Goal: Transaction & Acquisition: Book appointment/travel/reservation

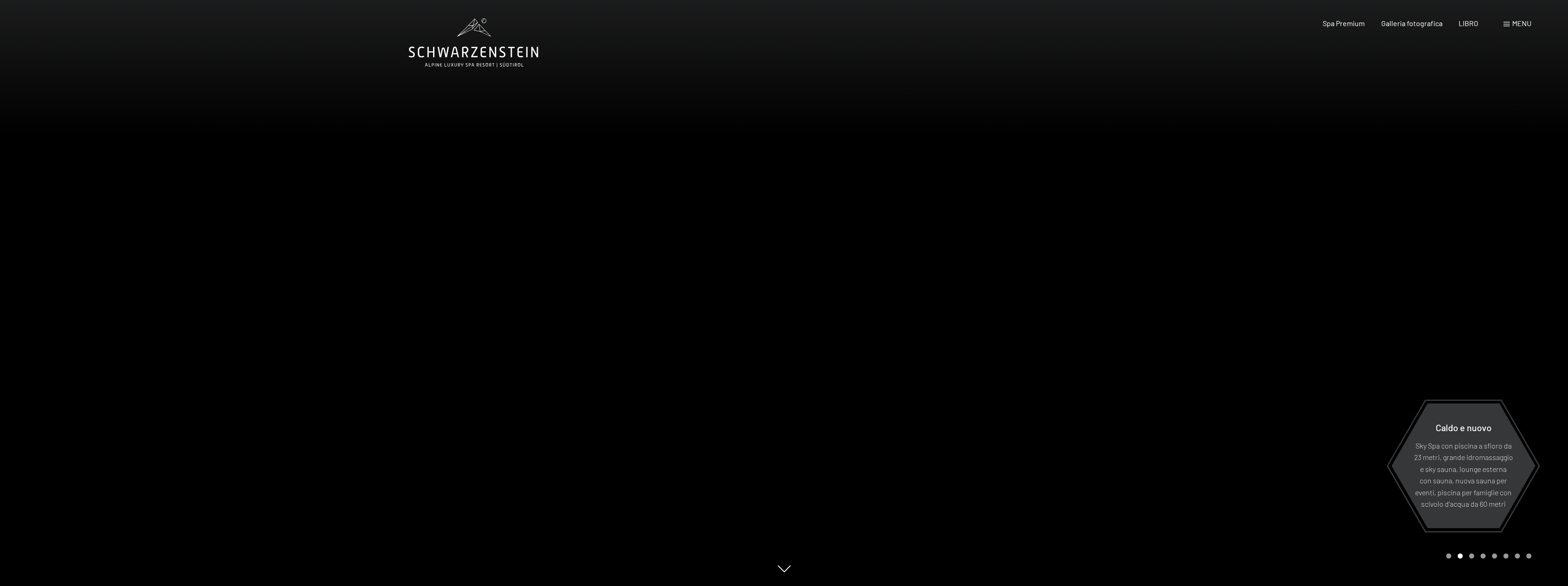
click at [1326, 134] on div at bounding box center [1176, 293] width 784 height 586
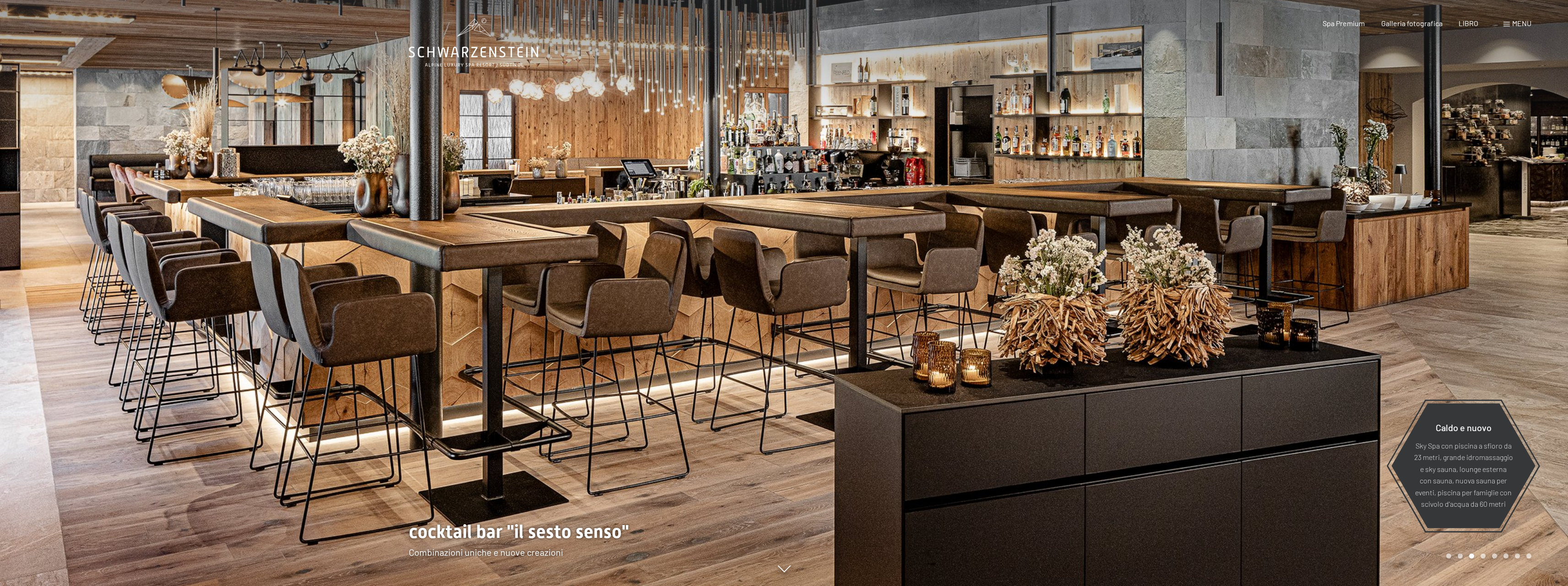
click at [1508, 23] on span at bounding box center [1506, 24] width 6 height 4
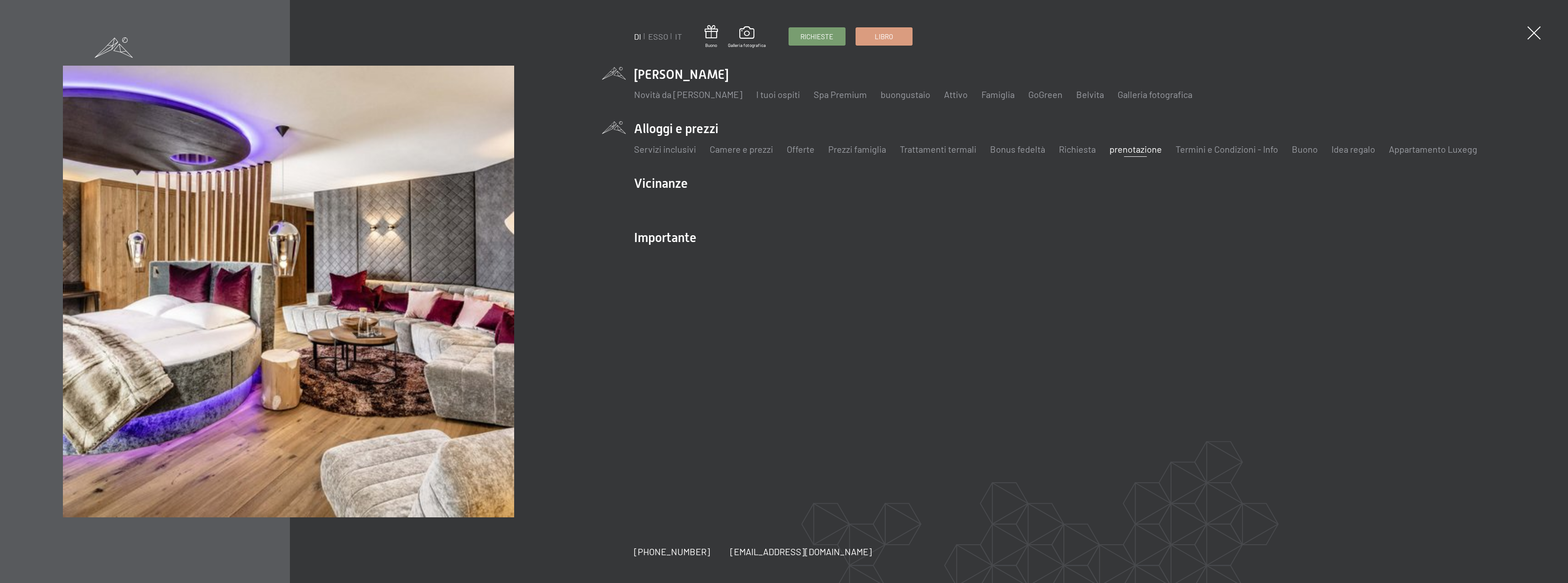
click at [1133, 150] on font "prenotazione" at bounding box center [1136, 149] width 52 height 11
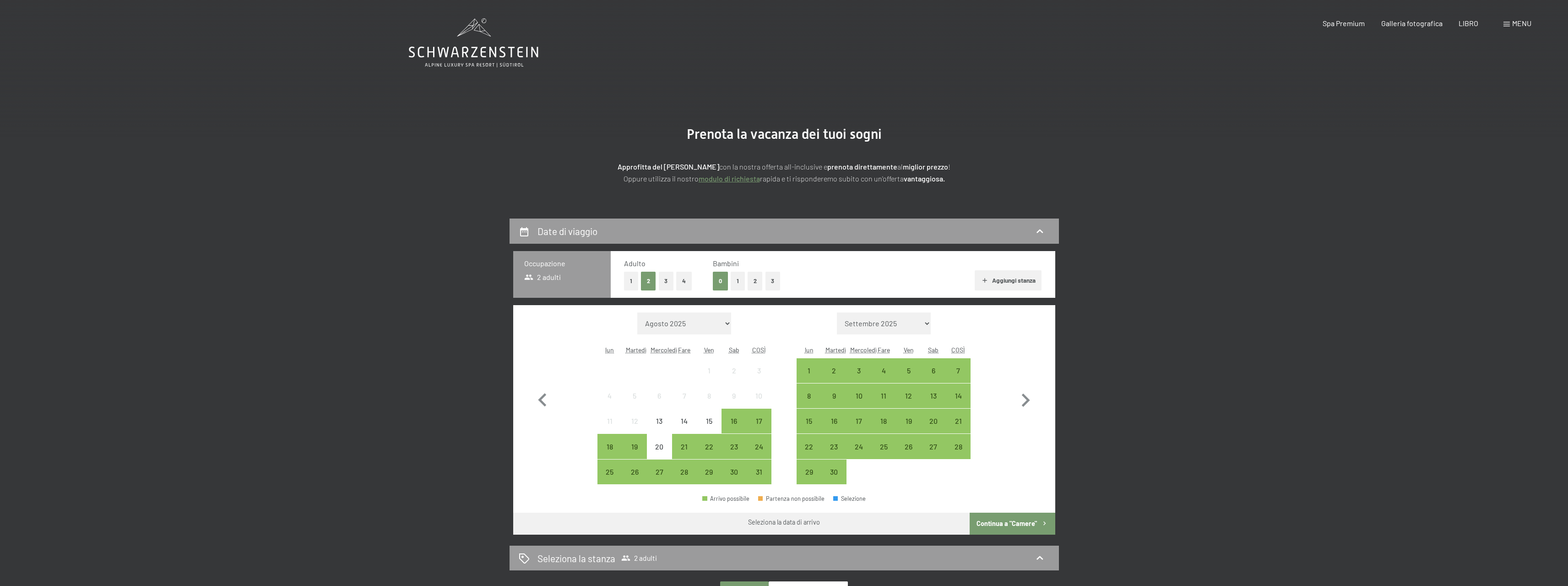
click at [754, 283] on font "2" at bounding box center [755, 281] width 3 height 7
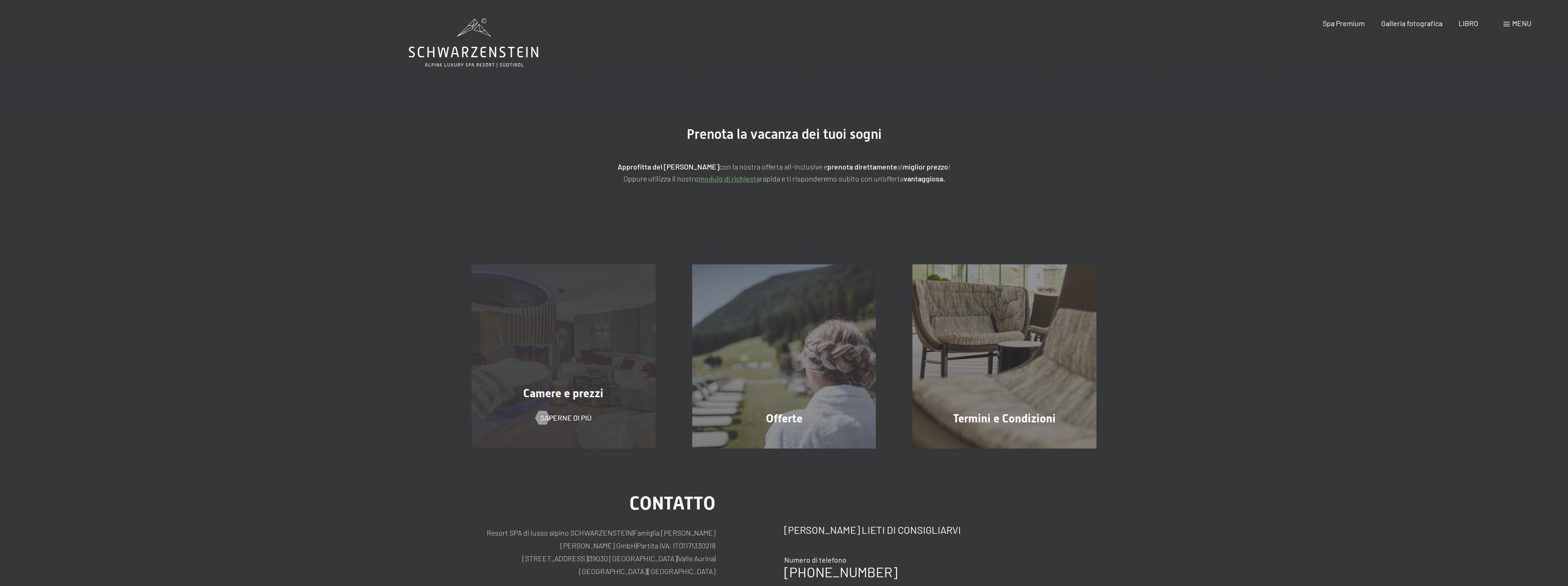
click at [590, 362] on div "Camere e prezzi Saperne di più" at bounding box center [563, 356] width 221 height 184
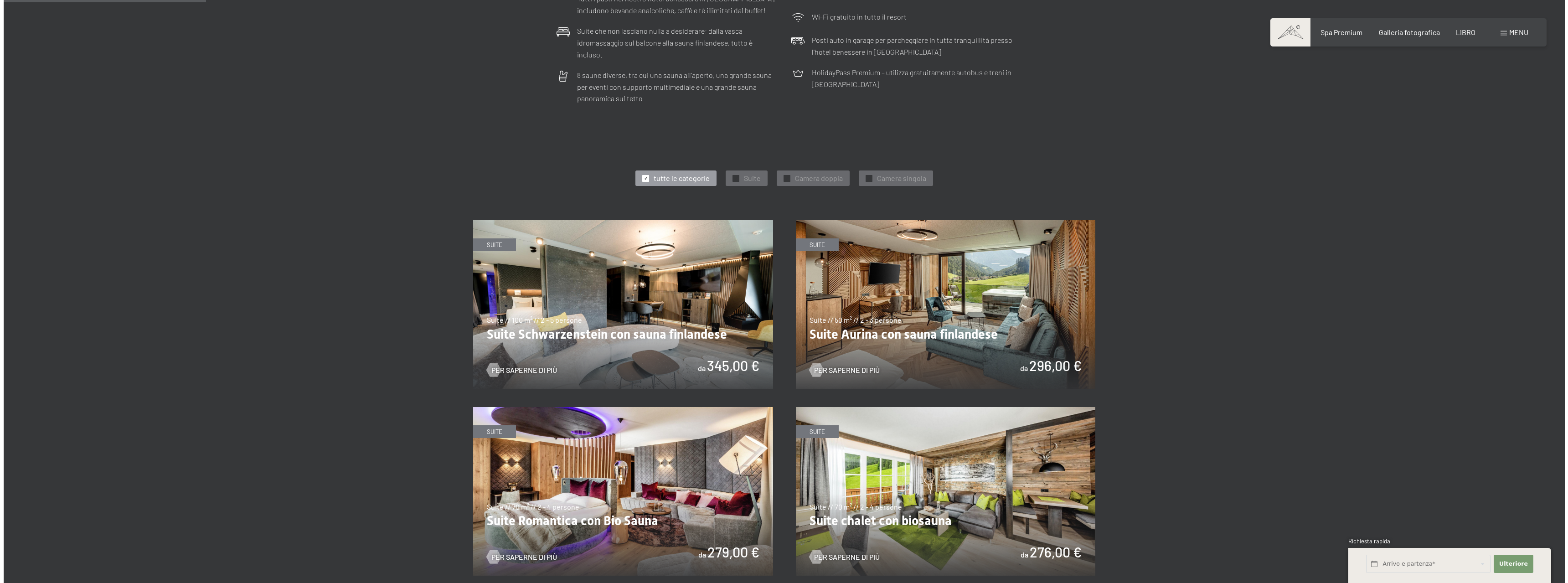
scroll to position [410, 0]
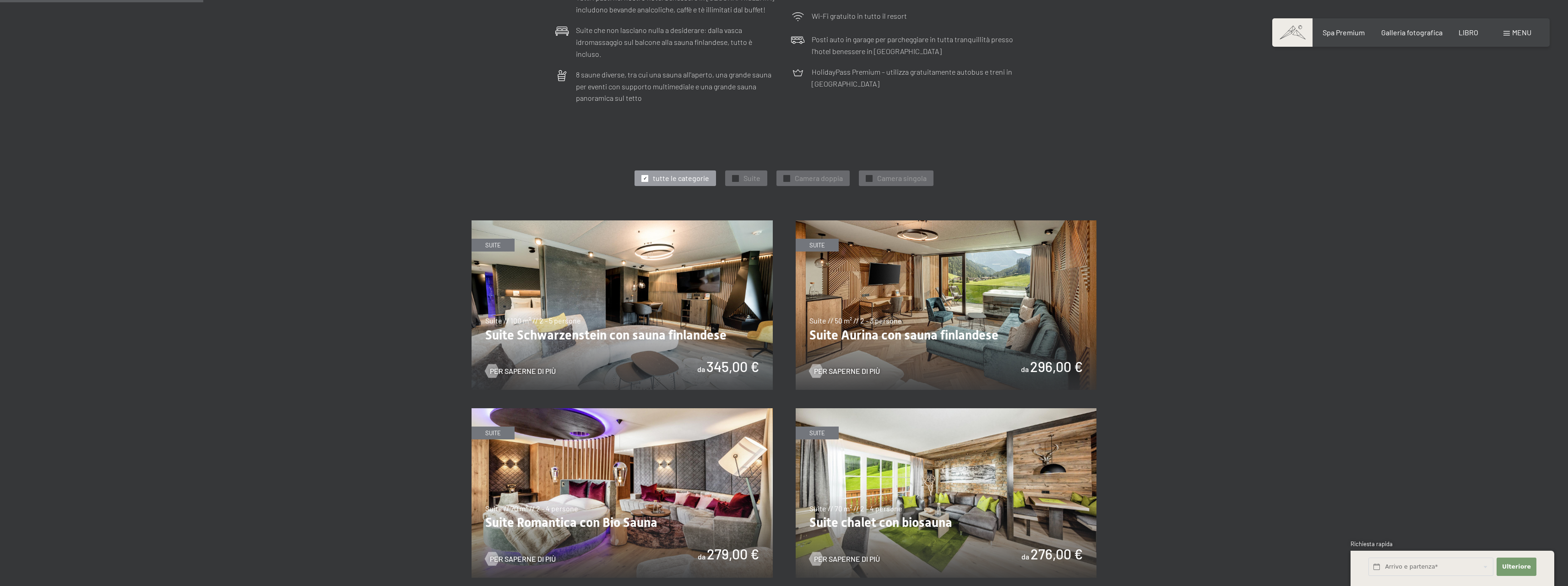
click at [1510, 31] on div "menu" at bounding box center [1517, 32] width 28 height 10
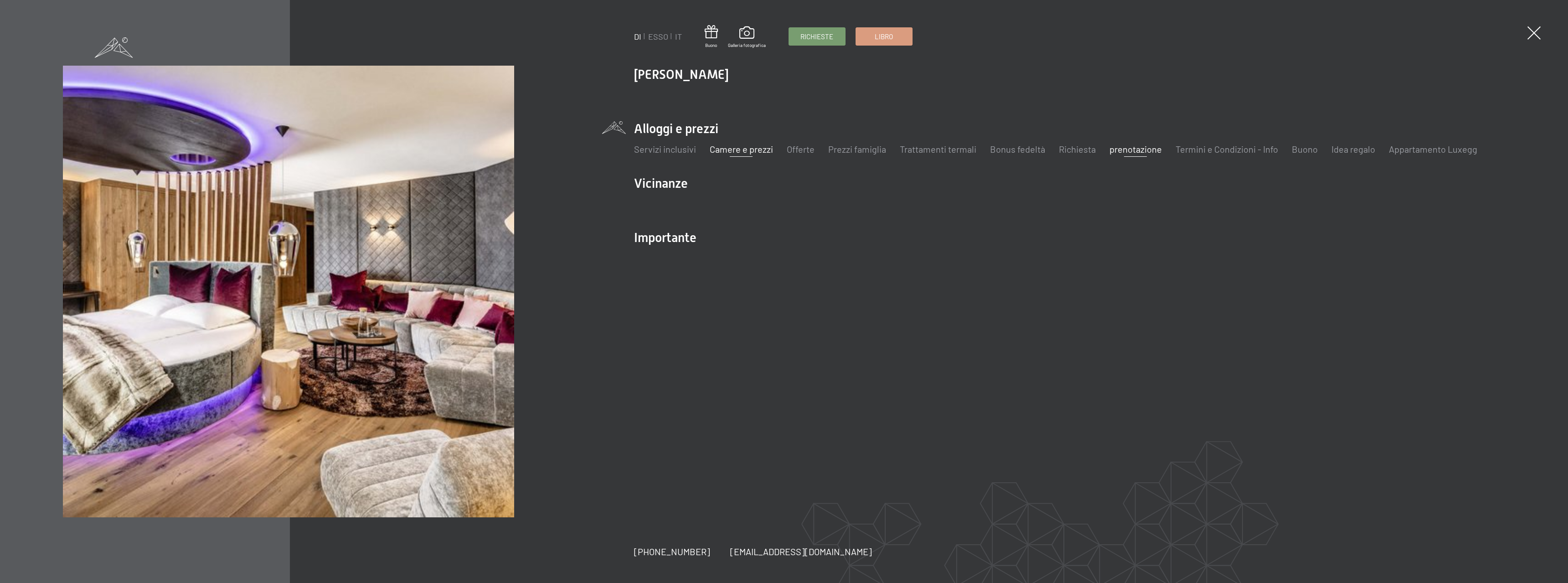
click at [1127, 150] on font "prenotazione" at bounding box center [1136, 149] width 52 height 11
click at [1133, 152] on font "prenotazione" at bounding box center [1136, 149] width 52 height 11
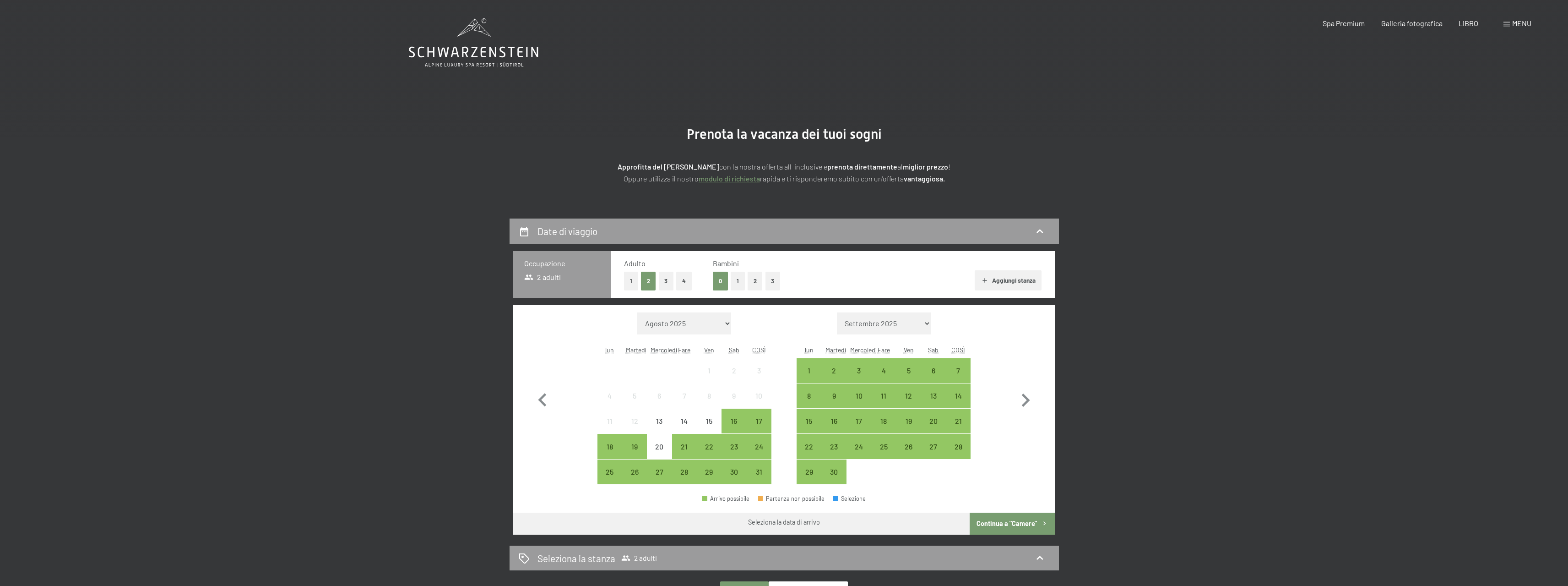
click at [754, 281] on font "2" at bounding box center [755, 281] width 3 height 7
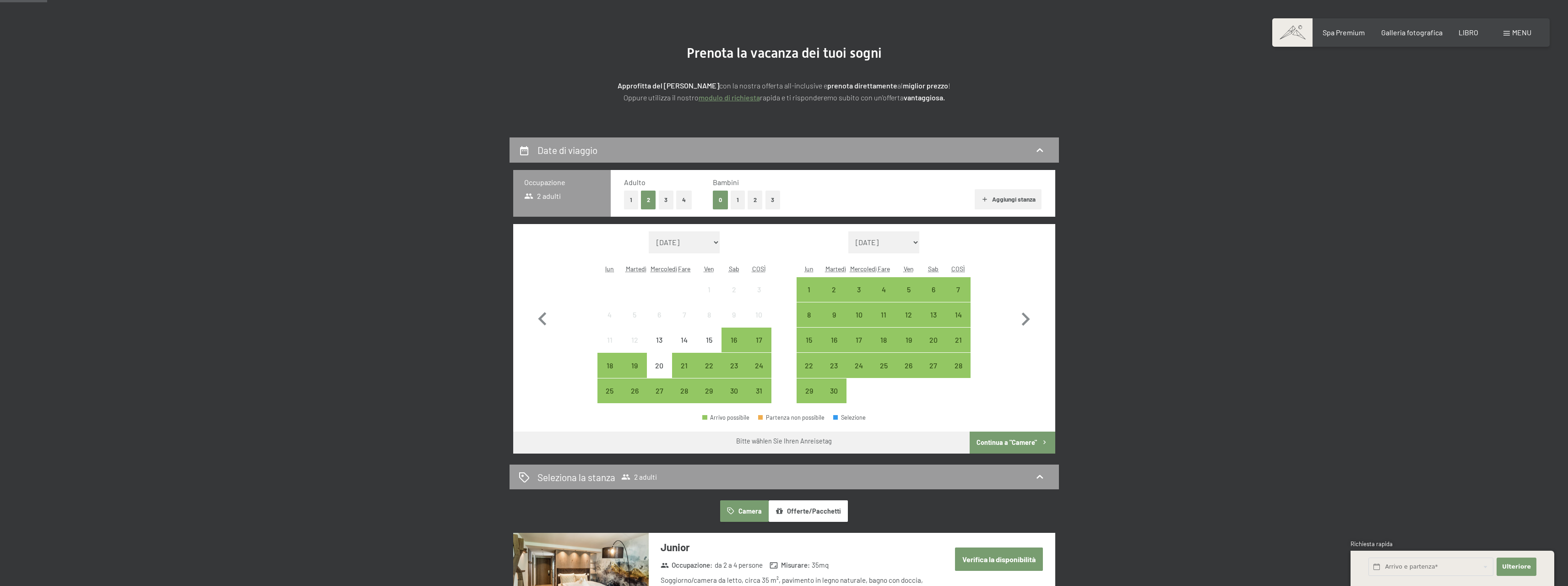
scroll to position [92, 0]
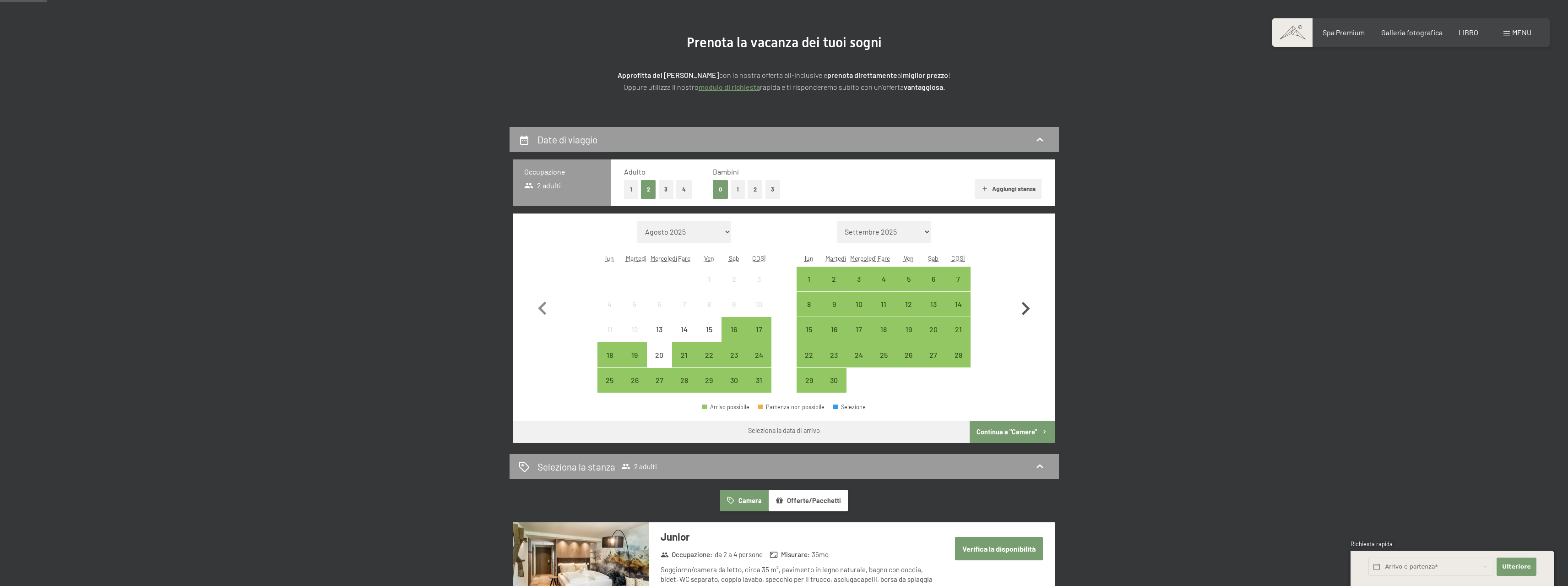
click at [1027, 311] on icon "button" at bounding box center [1025, 308] width 8 height 13
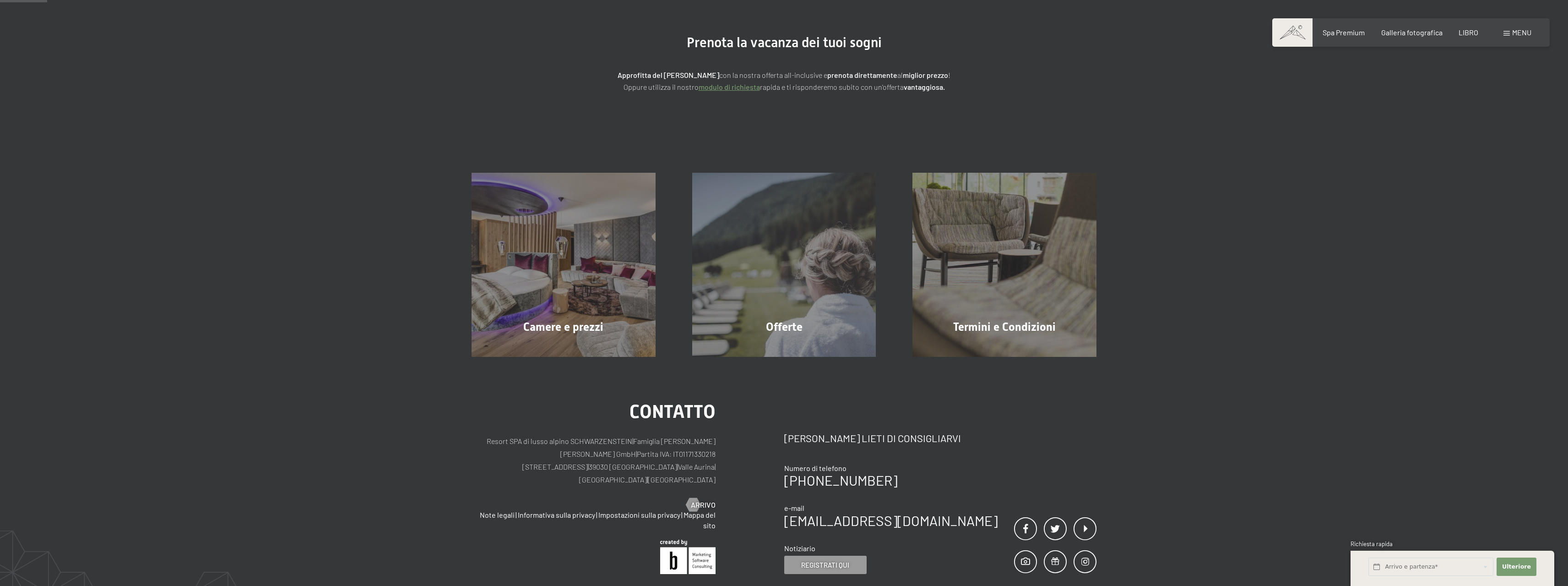
click at [1027, 311] on div "Termini e Condizioni Saperne di più" at bounding box center [1004, 264] width 221 height 184
